Goal: Task Accomplishment & Management: Manage account settings

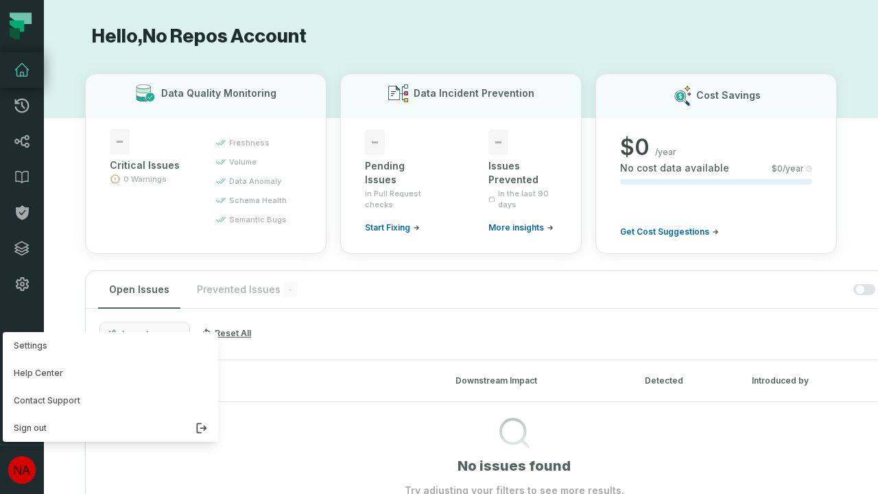
click at [107, 346] on button "Settings" at bounding box center [110, 345] width 215 height 27
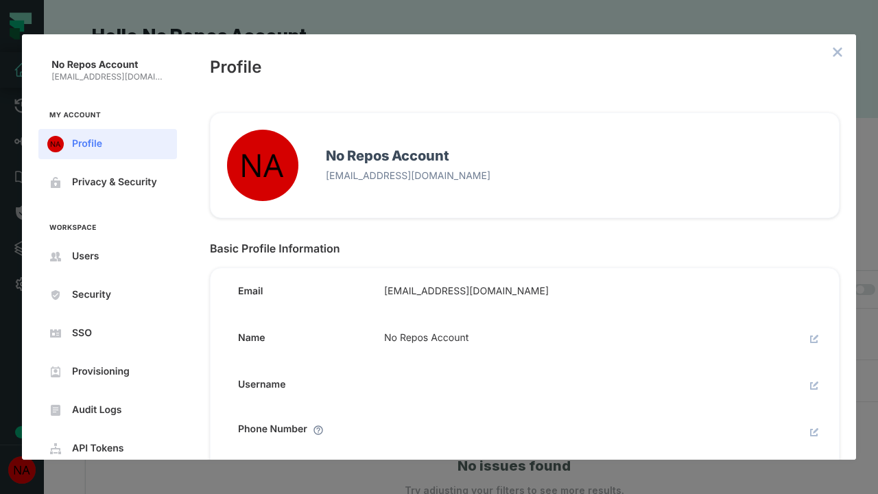
click at [838, 52] on icon "close admin-box" at bounding box center [838, 52] width 9 height 9
